Goal: Task Accomplishment & Management: Use online tool/utility

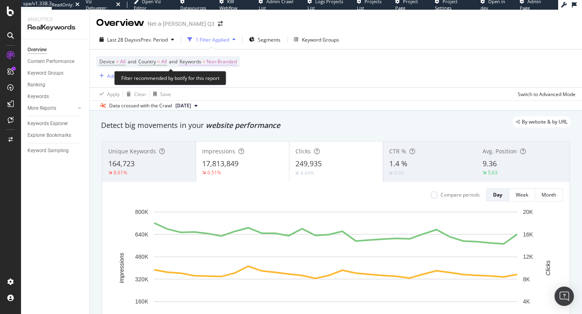
click at [224, 62] on span "Non-Branded" at bounding box center [222, 61] width 30 height 11
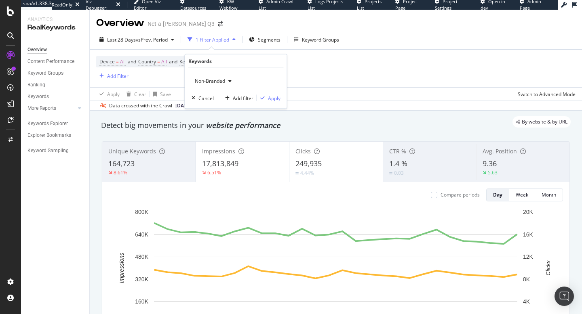
click at [218, 84] on span "Non-Branded" at bounding box center [209, 81] width 34 height 7
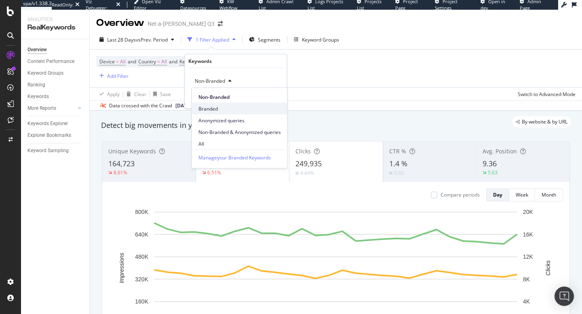
click at [211, 107] on span "Branded" at bounding box center [239, 108] width 82 height 7
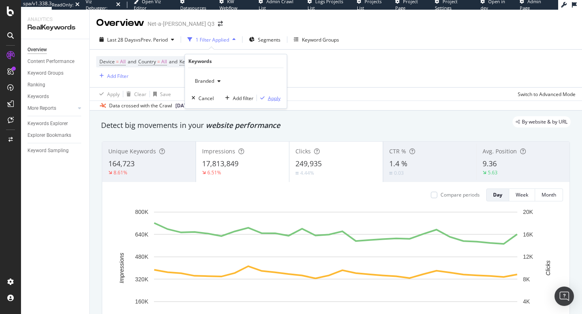
click at [274, 100] on div "Apply" at bounding box center [274, 98] width 13 height 7
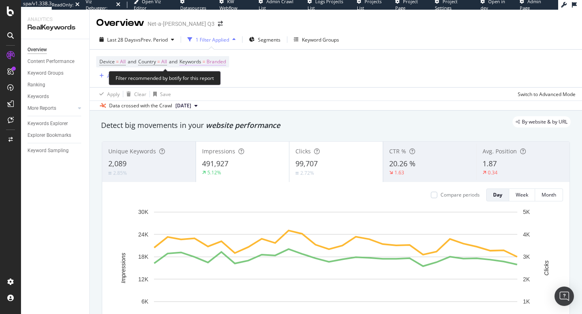
click at [219, 63] on span "Branded" at bounding box center [216, 61] width 19 height 11
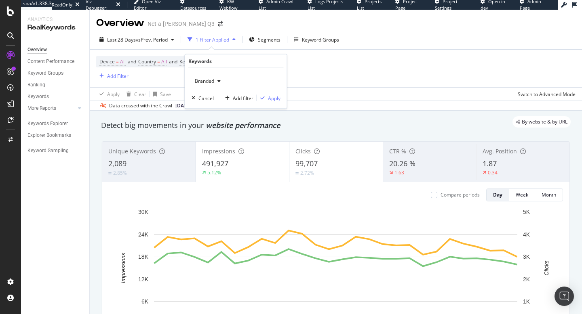
click at [218, 80] on icon "button" at bounding box center [218, 81] width 3 height 5
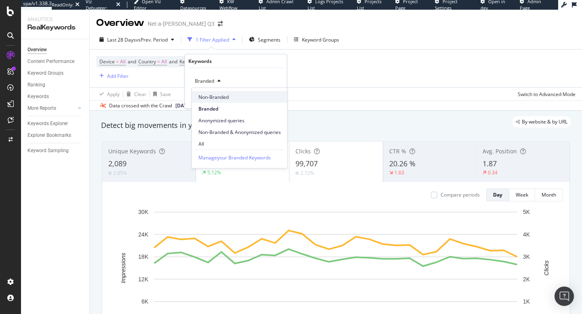
click at [213, 99] on span "Non-Branded" at bounding box center [239, 96] width 82 height 7
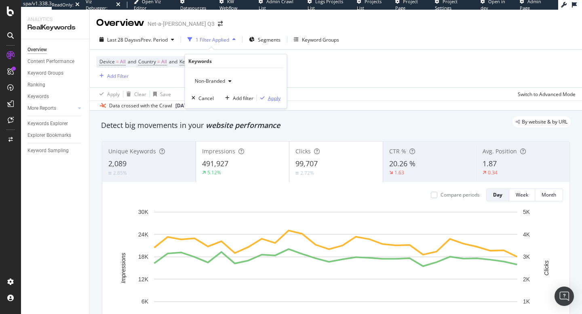
click at [276, 97] on div "Apply" at bounding box center [274, 98] width 13 height 7
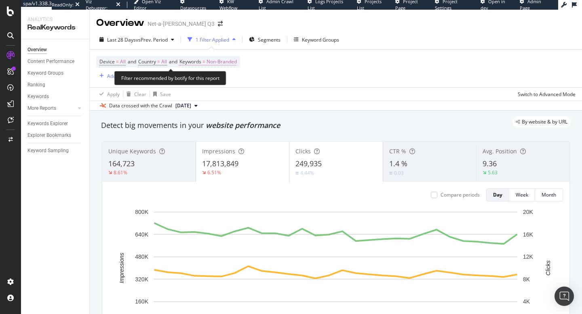
click at [223, 60] on span "Non-Branded" at bounding box center [222, 61] width 30 height 11
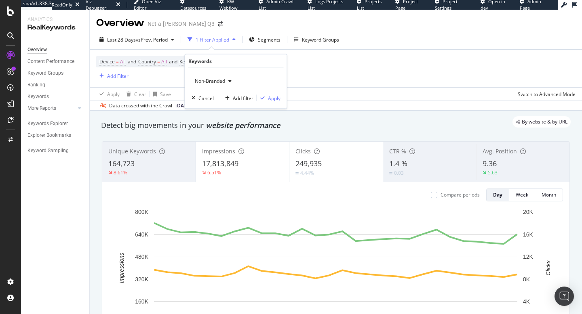
click at [216, 80] on span "Non-Branded" at bounding box center [209, 81] width 34 height 7
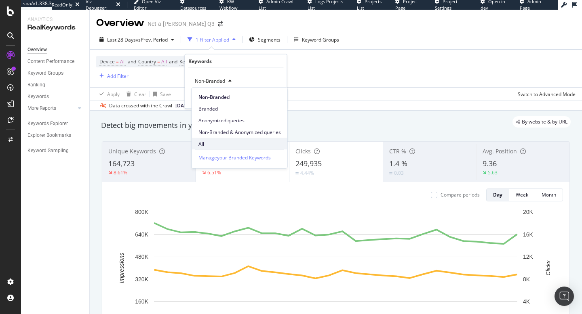
click at [205, 143] on span "All" at bounding box center [239, 143] width 82 height 7
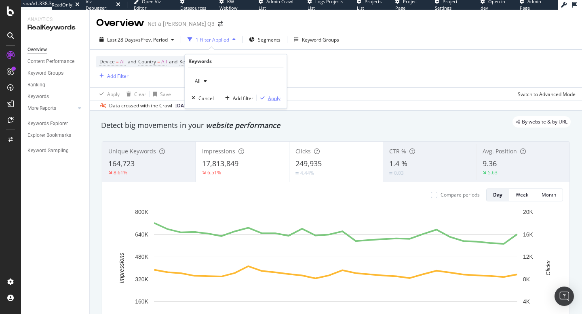
click at [274, 101] on div "Apply" at bounding box center [268, 98] width 23 height 7
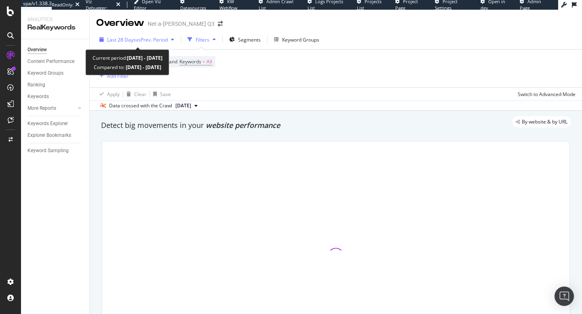
click at [152, 39] on span "vs Prev. Period" at bounding box center [152, 39] width 32 height 7
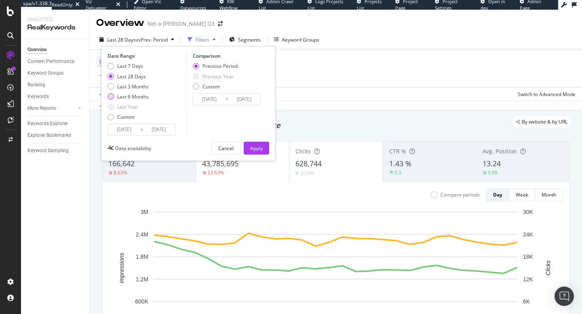
click at [125, 97] on div "Last 6 Months" at bounding box center [133, 96] width 32 height 7
type input "[DATE]"
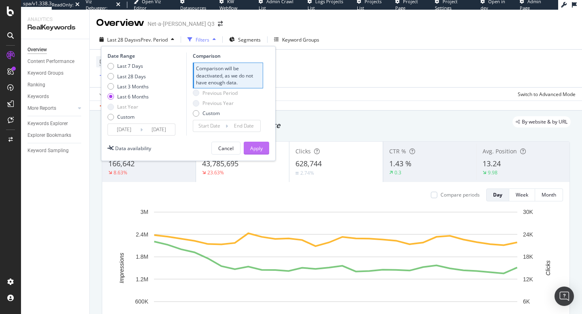
click at [258, 148] on div "Apply" at bounding box center [256, 148] width 13 height 7
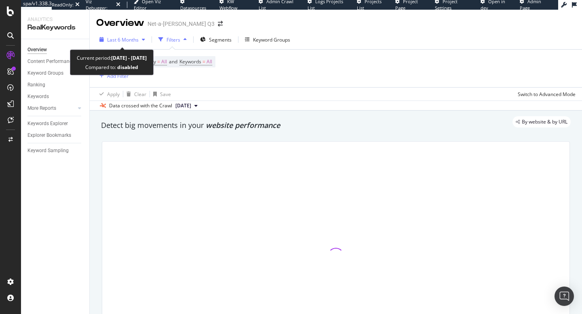
click at [136, 40] on span "Last 6 Months" at bounding box center [123, 39] width 32 height 7
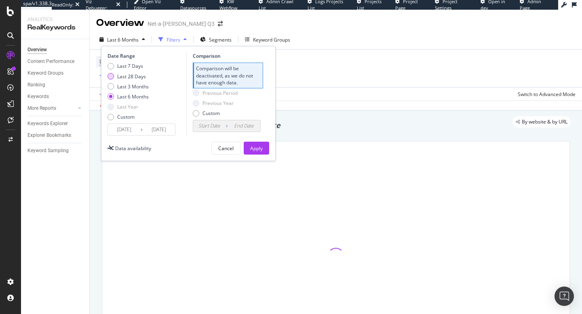
click at [124, 76] on div "Last 28 Days" at bounding box center [131, 76] width 29 height 7
type input "[DATE]"
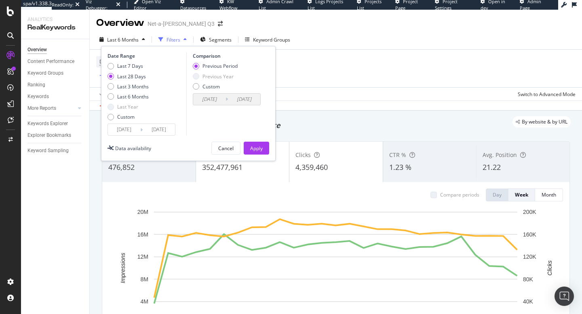
click at [363, 56] on div "Device = All and Country = All and Keywords = All Add Filter" at bounding box center [335, 69] width 479 height 38
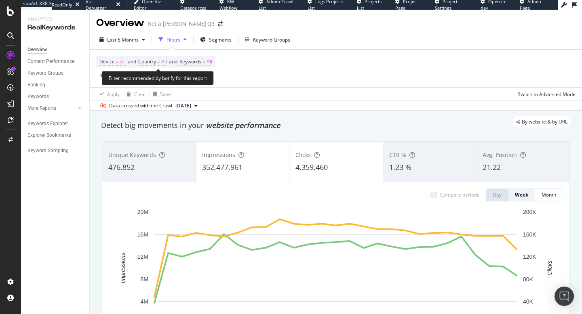
click at [212, 63] on span "All" at bounding box center [210, 61] width 6 height 11
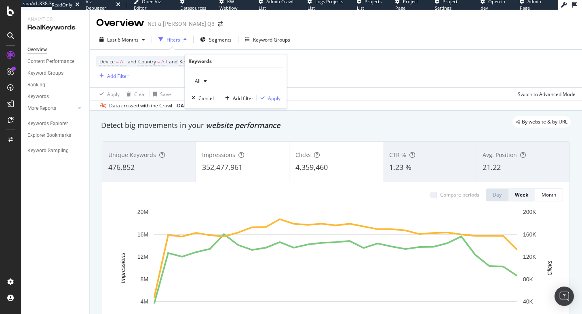
click at [204, 79] on icon "button" at bounding box center [205, 81] width 3 height 5
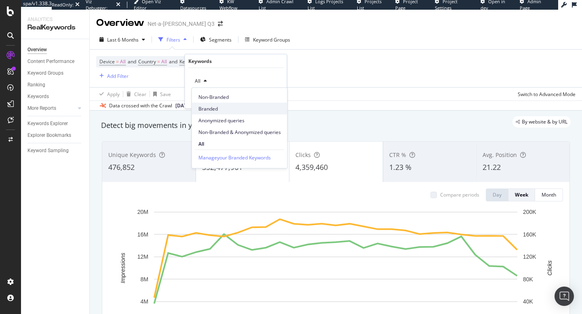
click at [231, 109] on span "Branded" at bounding box center [239, 108] width 82 height 7
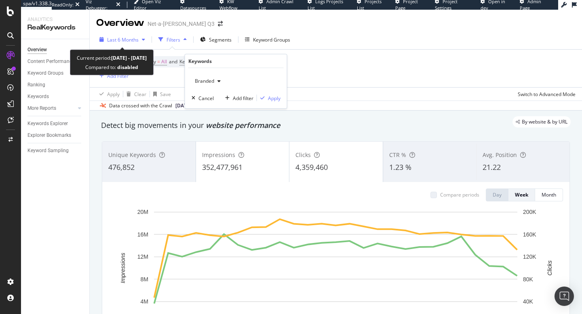
click at [133, 38] on span "Last 6 Months" at bounding box center [123, 39] width 32 height 7
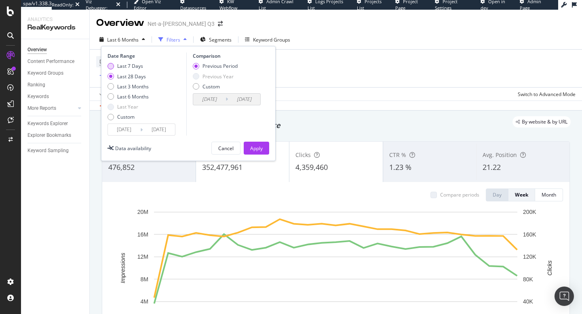
click at [116, 66] on div "Last 7 Days" at bounding box center [128, 66] width 41 height 7
type input "[DATE]"
click at [135, 77] on div "Last 28 Days" at bounding box center [131, 76] width 29 height 7
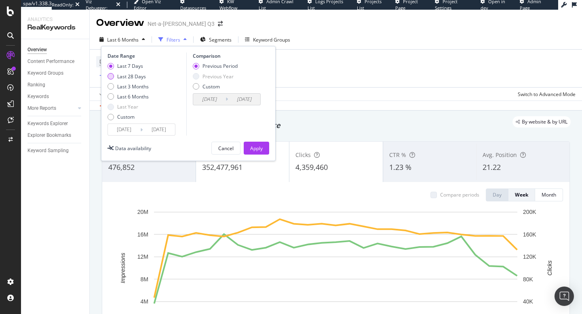
type input "[DATE]"
click at [254, 150] on div "Apply" at bounding box center [256, 148] width 13 height 7
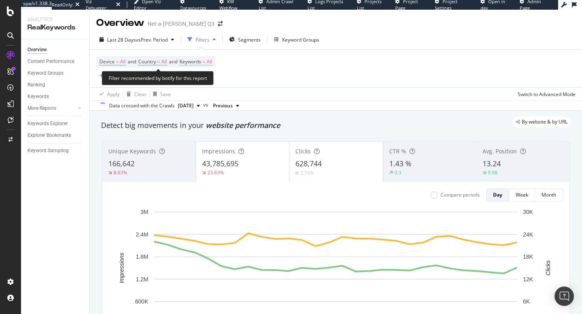
click at [212, 63] on span "All" at bounding box center [210, 61] width 6 height 11
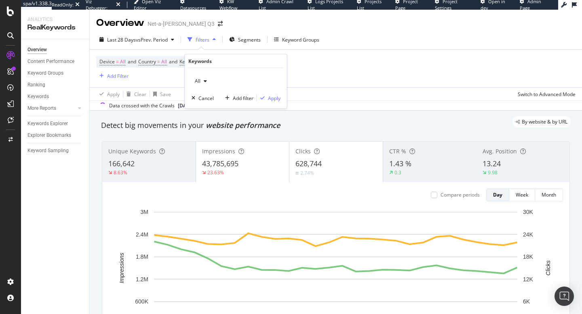
click at [192, 80] on span "All" at bounding box center [196, 81] width 9 height 7
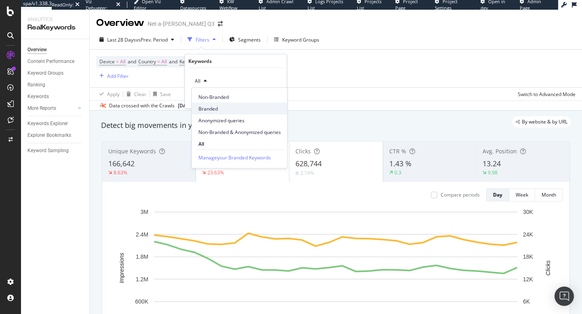
click at [213, 104] on div "Branded" at bounding box center [239, 109] width 95 height 12
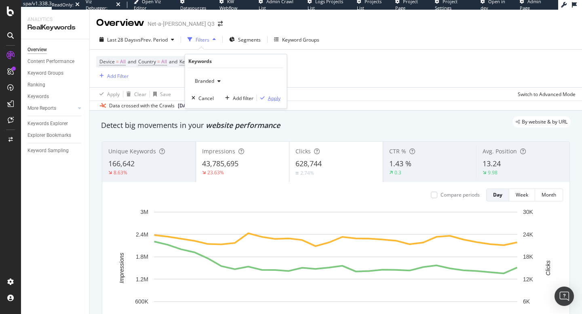
click at [272, 97] on div "Apply" at bounding box center [274, 98] width 13 height 7
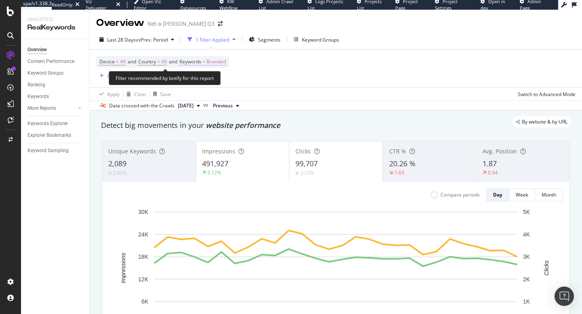
click at [219, 63] on span "Branded" at bounding box center [216, 61] width 19 height 11
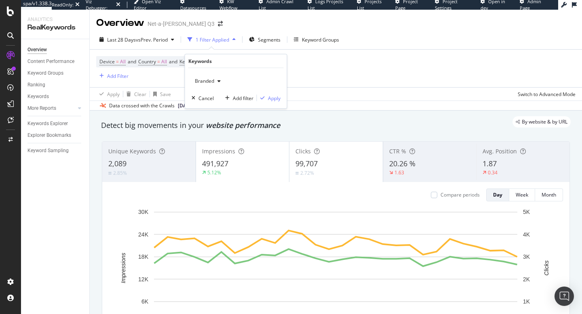
click at [211, 82] on span "Branded" at bounding box center [203, 81] width 23 height 7
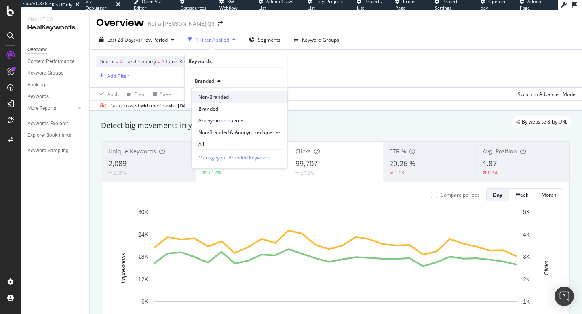
click at [211, 98] on span "Non-Branded" at bounding box center [239, 96] width 82 height 7
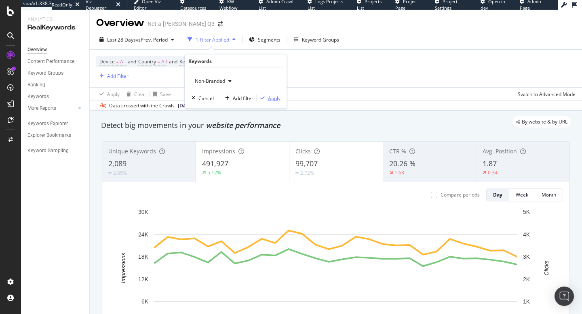
click at [277, 98] on div "Apply" at bounding box center [274, 98] width 13 height 7
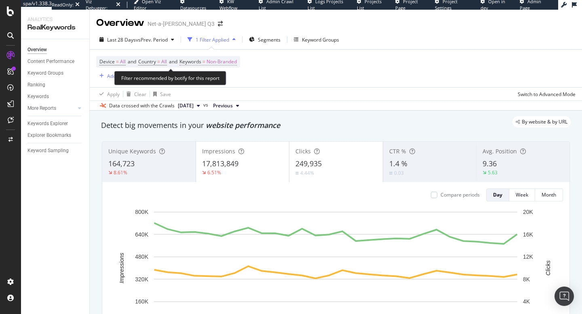
click at [229, 63] on span "Non-Branded" at bounding box center [222, 61] width 30 height 11
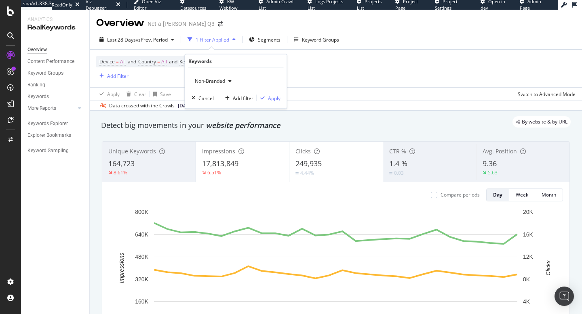
click at [216, 79] on span "Non-Branded" at bounding box center [209, 81] width 34 height 7
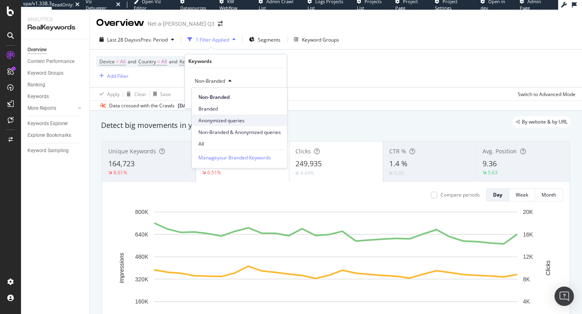
click at [230, 121] on span "Anonymized queries" at bounding box center [239, 120] width 82 height 7
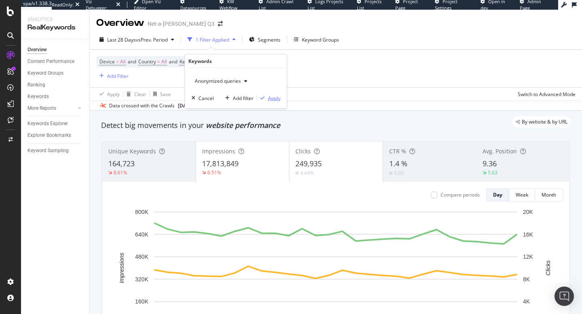
click at [268, 99] on div "Apply" at bounding box center [274, 98] width 13 height 7
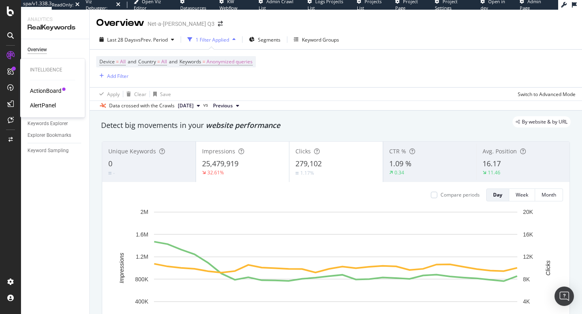
click at [47, 93] on div "ActionBoard" at bounding box center [46, 91] width 32 height 8
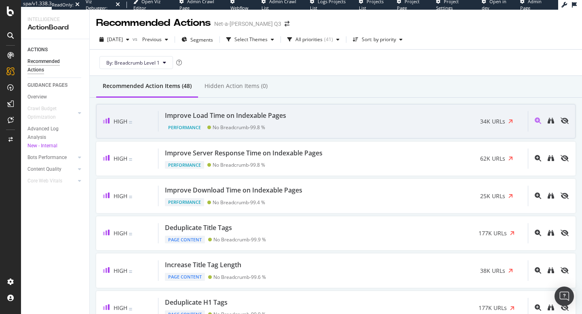
click at [312, 135] on div "High Improve Load Time on Indexable Pages Performance No Breadcrumb - 99.8 % 34…" at bounding box center [335, 121] width 479 height 34
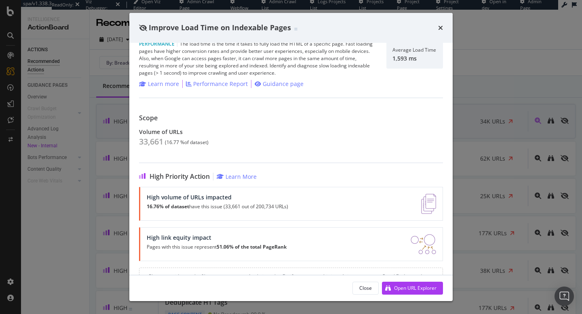
scroll to position [17, 0]
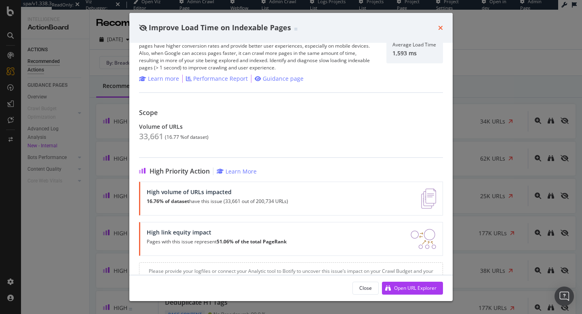
click at [439, 30] on icon "times" at bounding box center [440, 28] width 5 height 6
